Goal: Information Seeking & Learning: Learn about a topic

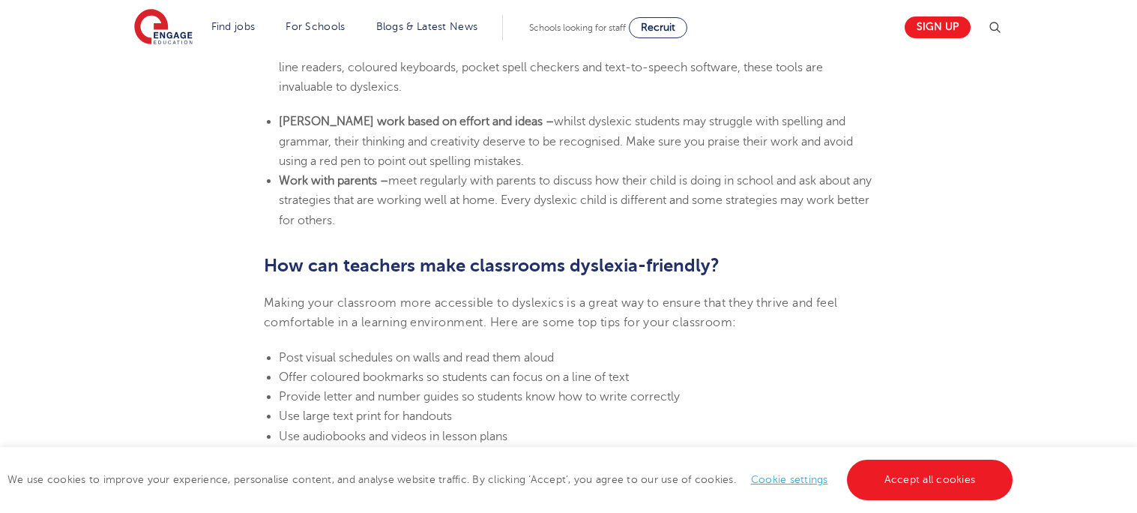
scroll to position [3026, 0]
click at [930, 469] on link "Accept all cookies" at bounding box center [930, 480] width 166 height 40
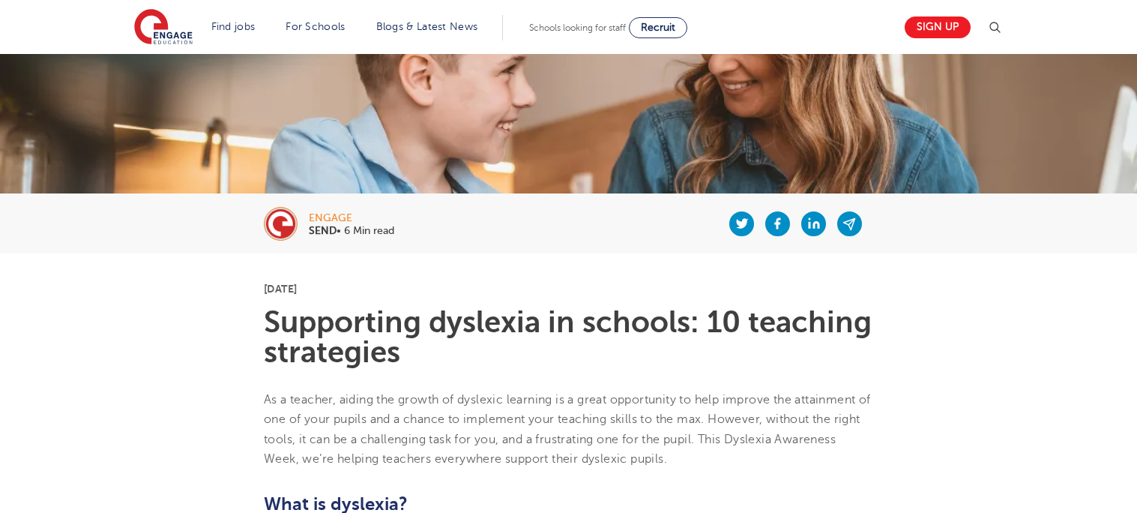
scroll to position [0, 0]
